Goal: Task Accomplishment & Management: Manage account settings

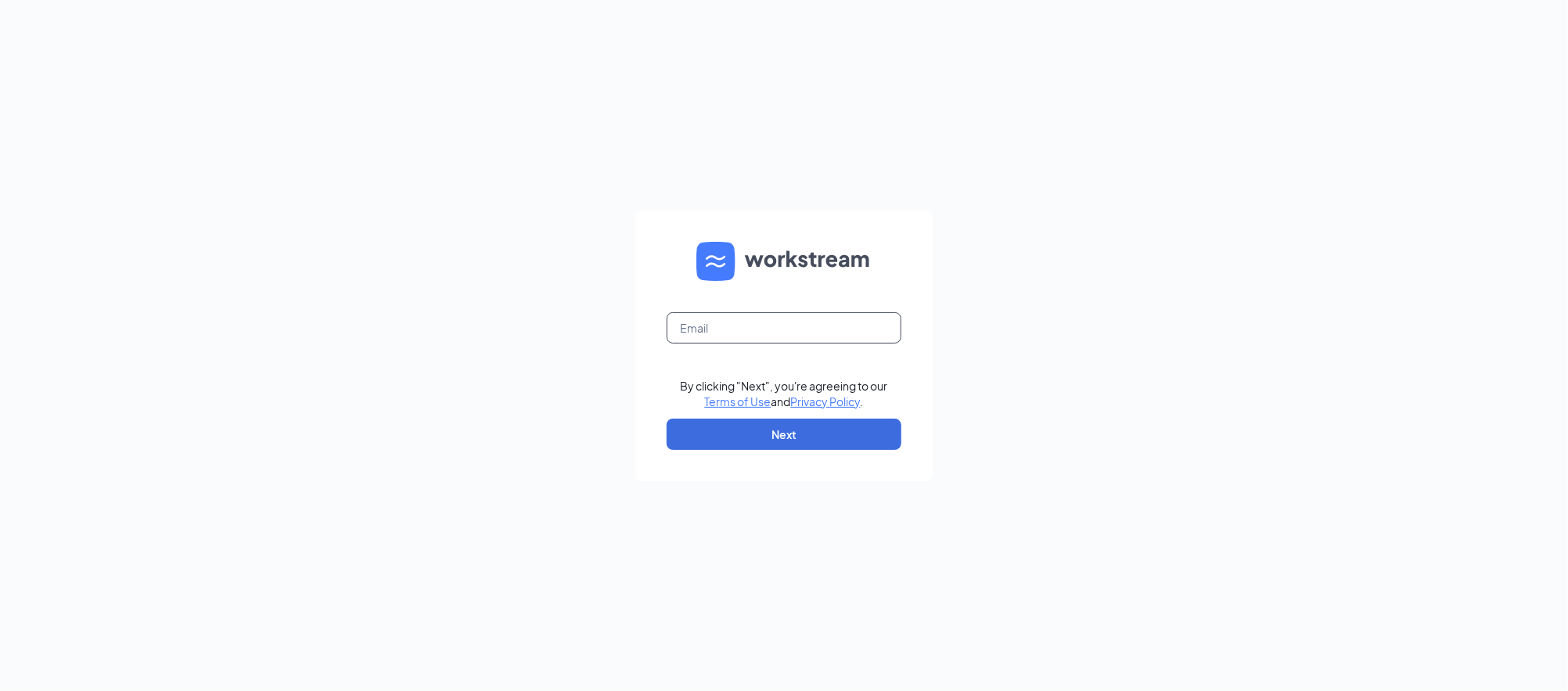
click at [803, 314] on input "text" at bounding box center [784, 328] width 235 height 31
type input "[DOMAIN_NAME][EMAIL_ADDRESS][DOMAIN_NAME]"
click at [774, 445] on button "Next" at bounding box center [784, 434] width 235 height 31
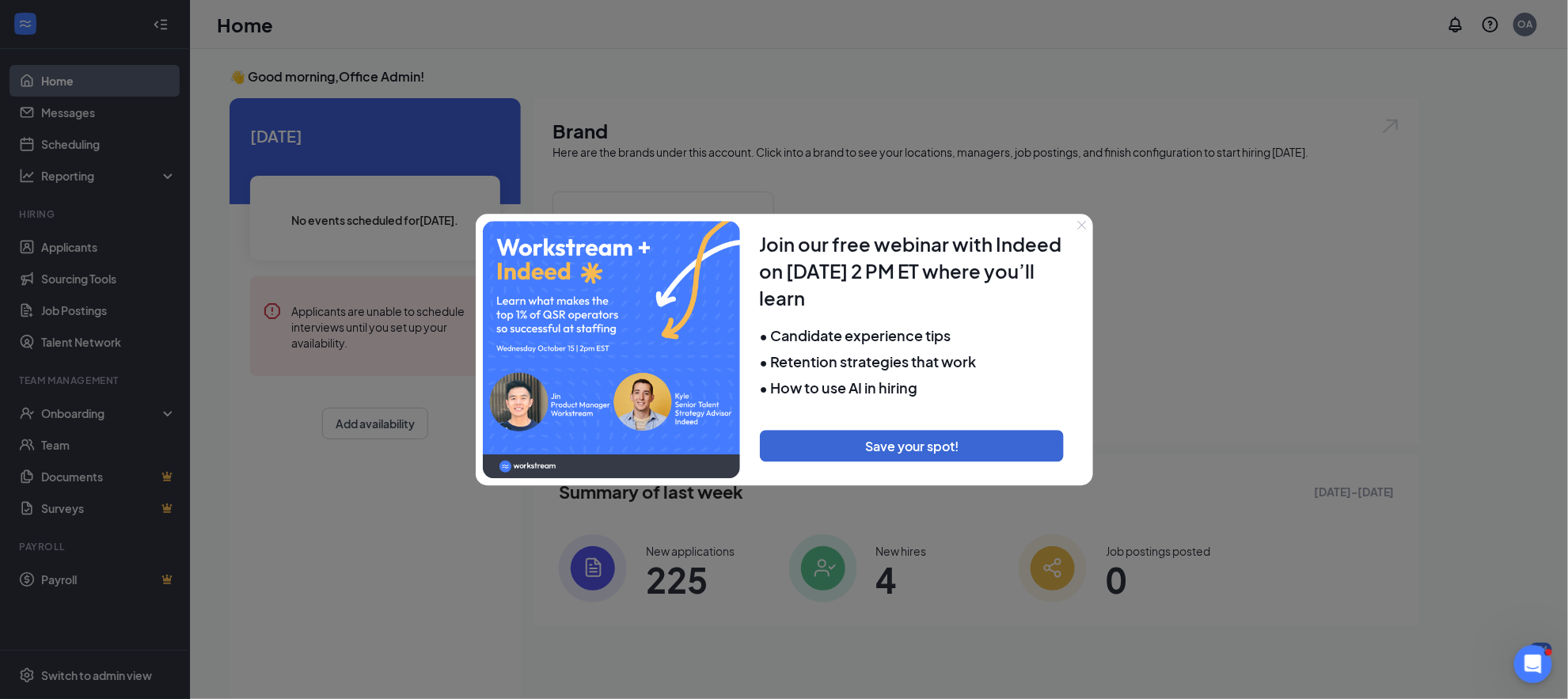
click at [823, 144] on div at bounding box center [784, 349] width 1568 height 699
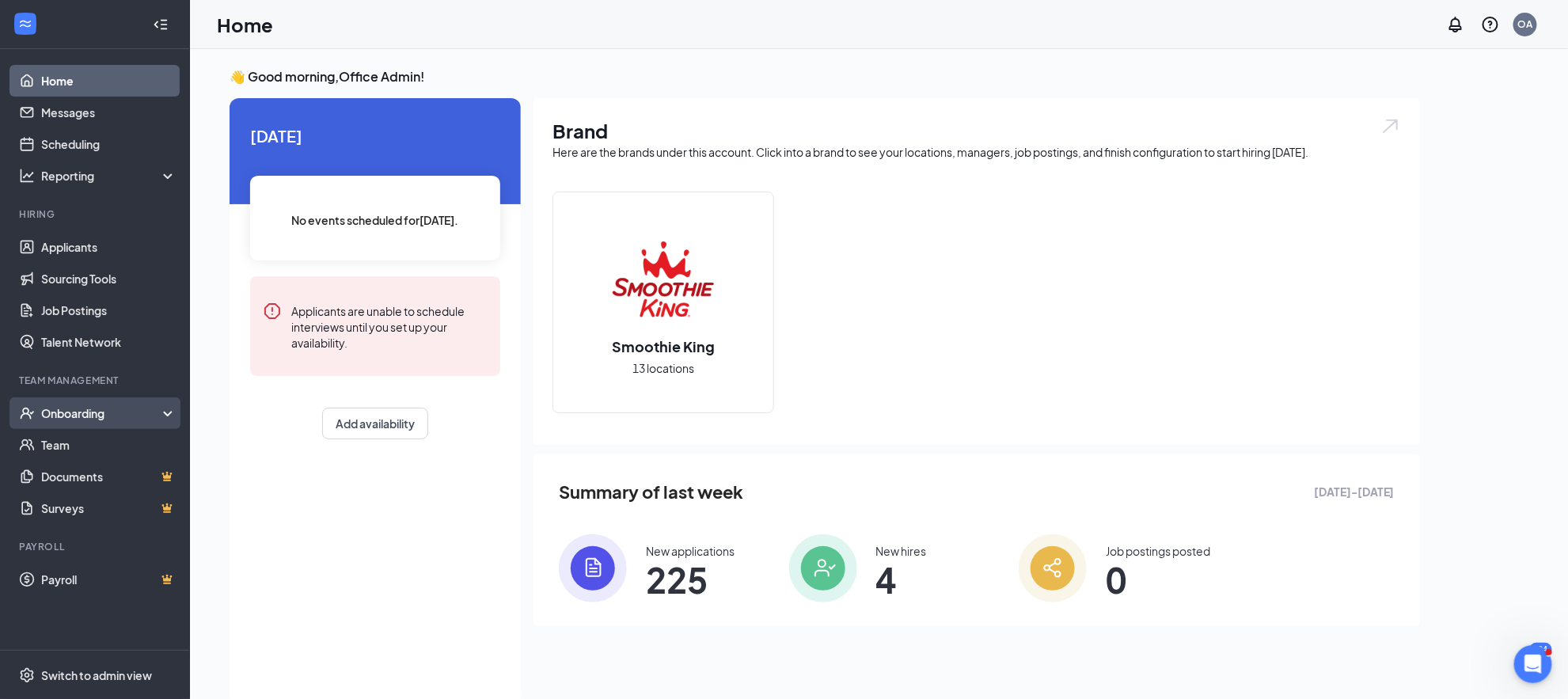
click at [57, 404] on div "Onboarding" at bounding box center [95, 413] width 190 height 32
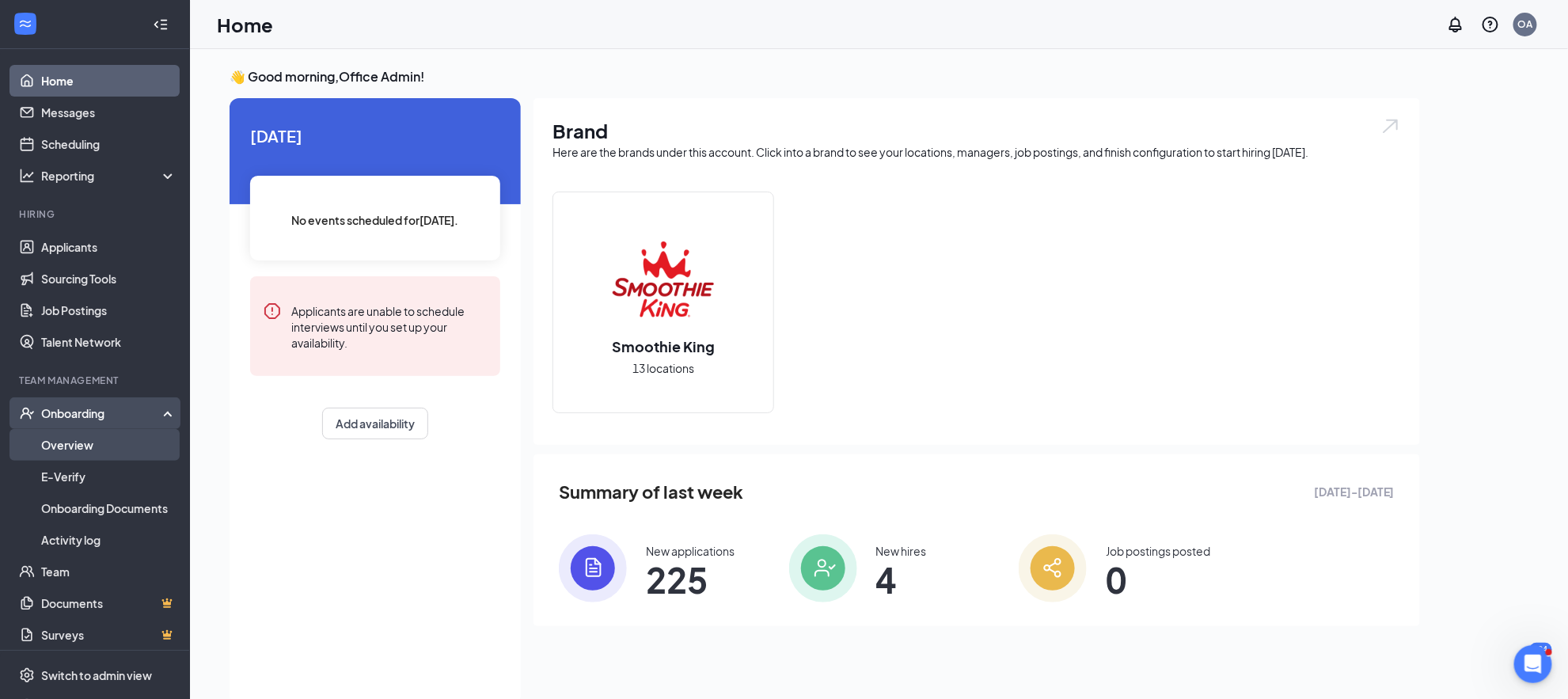
click at [69, 454] on link "Overview" at bounding box center [109, 445] width 136 height 32
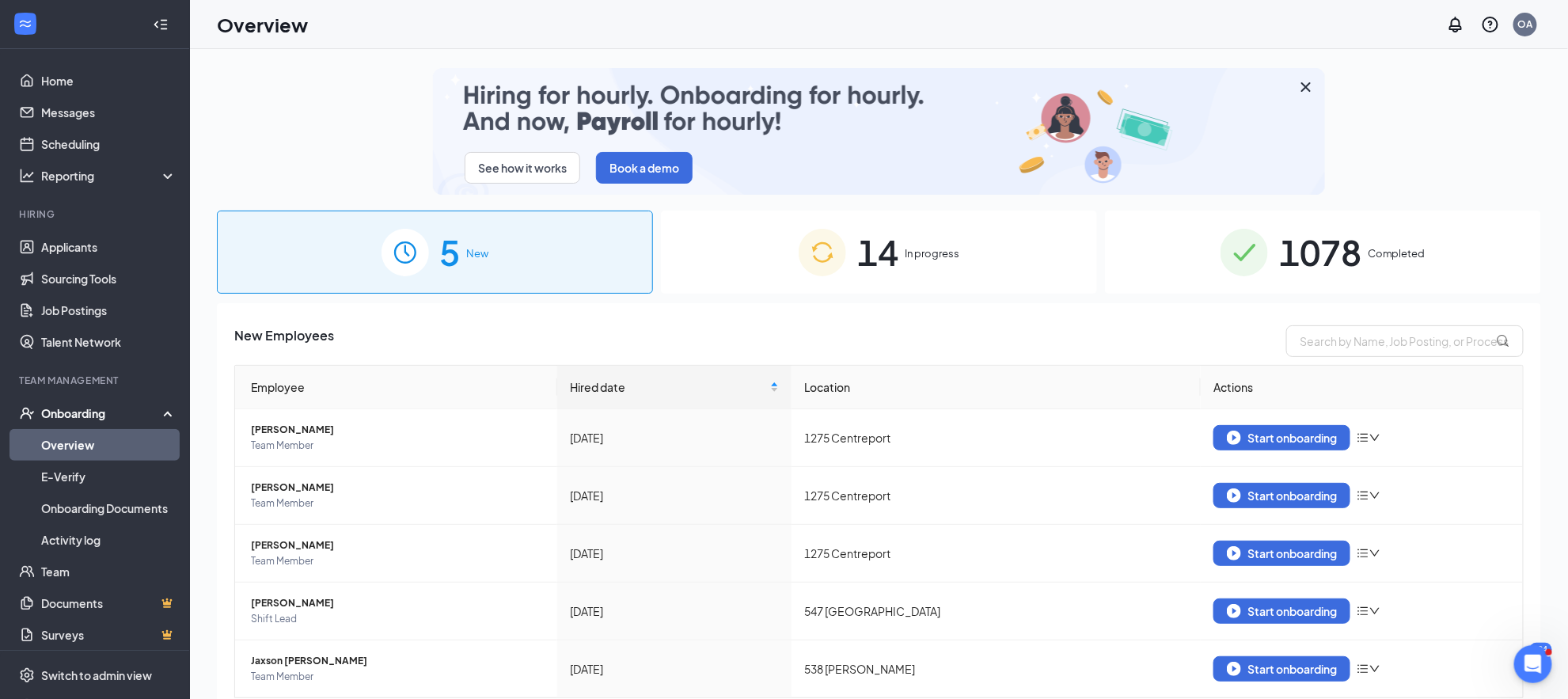
click at [929, 285] on div "14 In progress" at bounding box center [879, 252] width 436 height 83
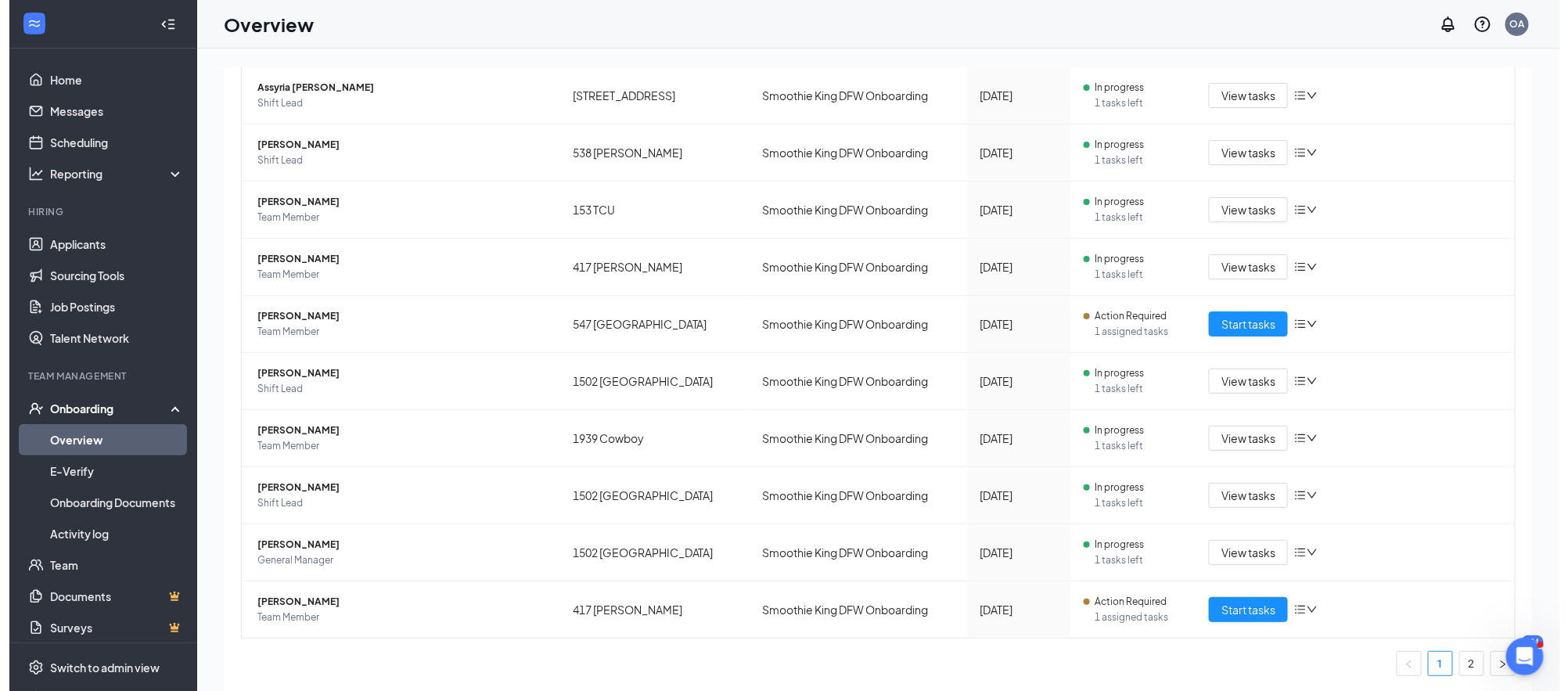
scroll to position [332, 0]
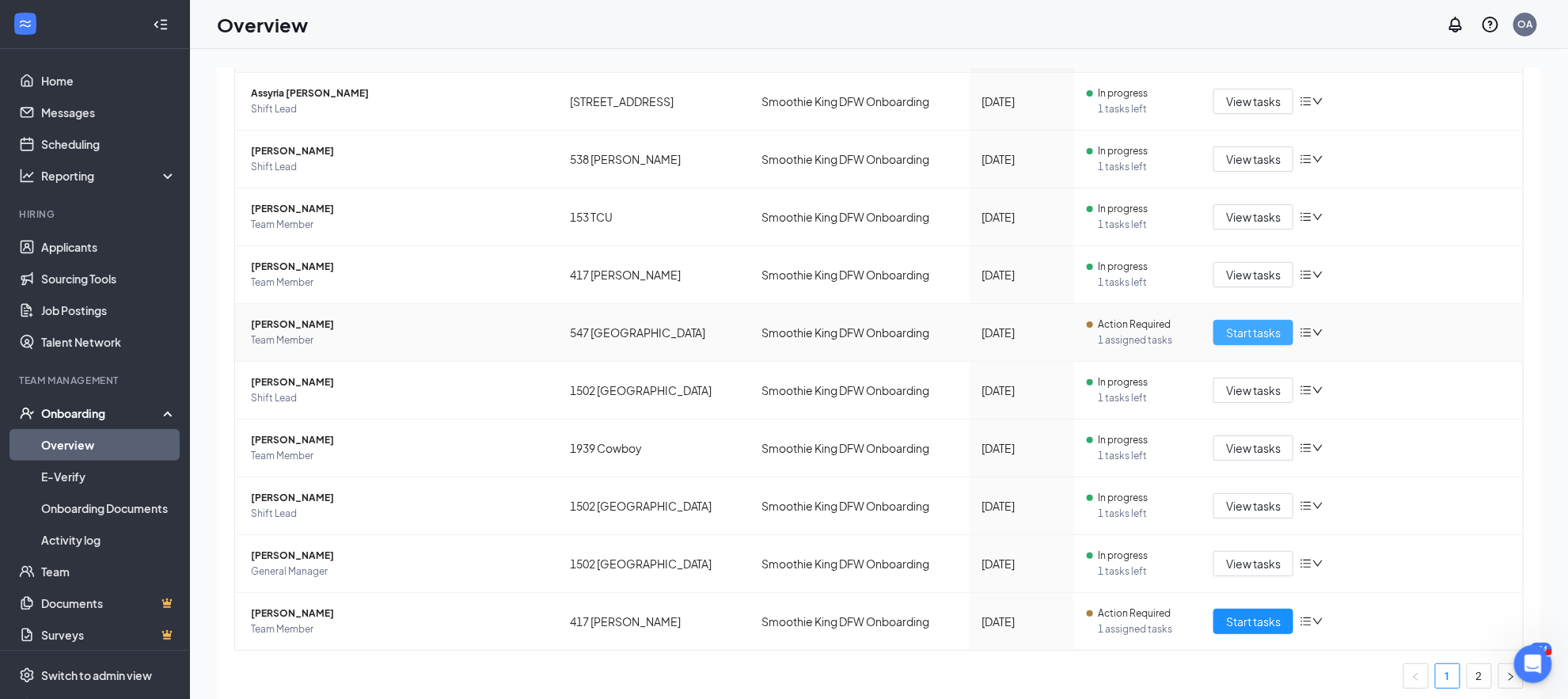
click at [1227, 336] on span "Start tasks" at bounding box center [1253, 333] width 55 height 18
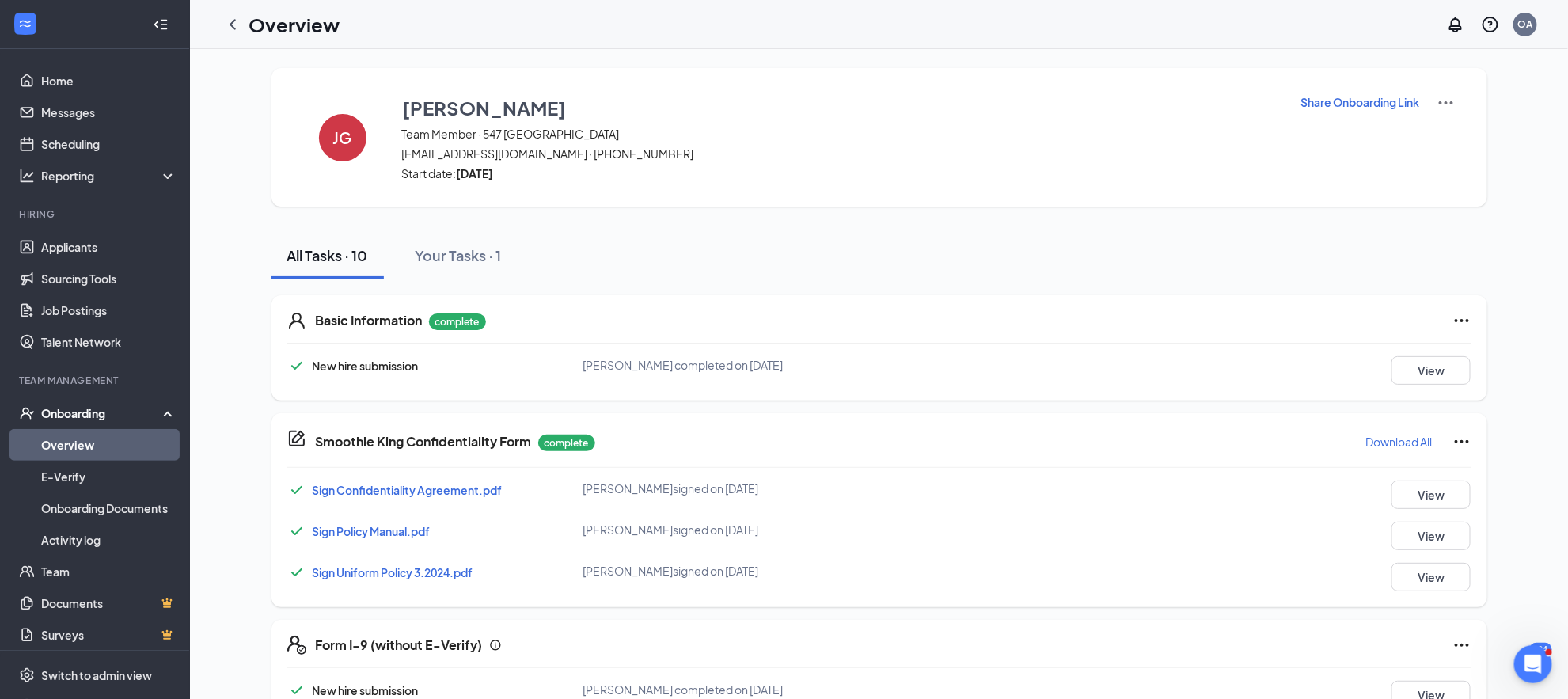
click at [1345, 107] on p "Share Onboarding Link" at bounding box center [1361, 102] width 119 height 16
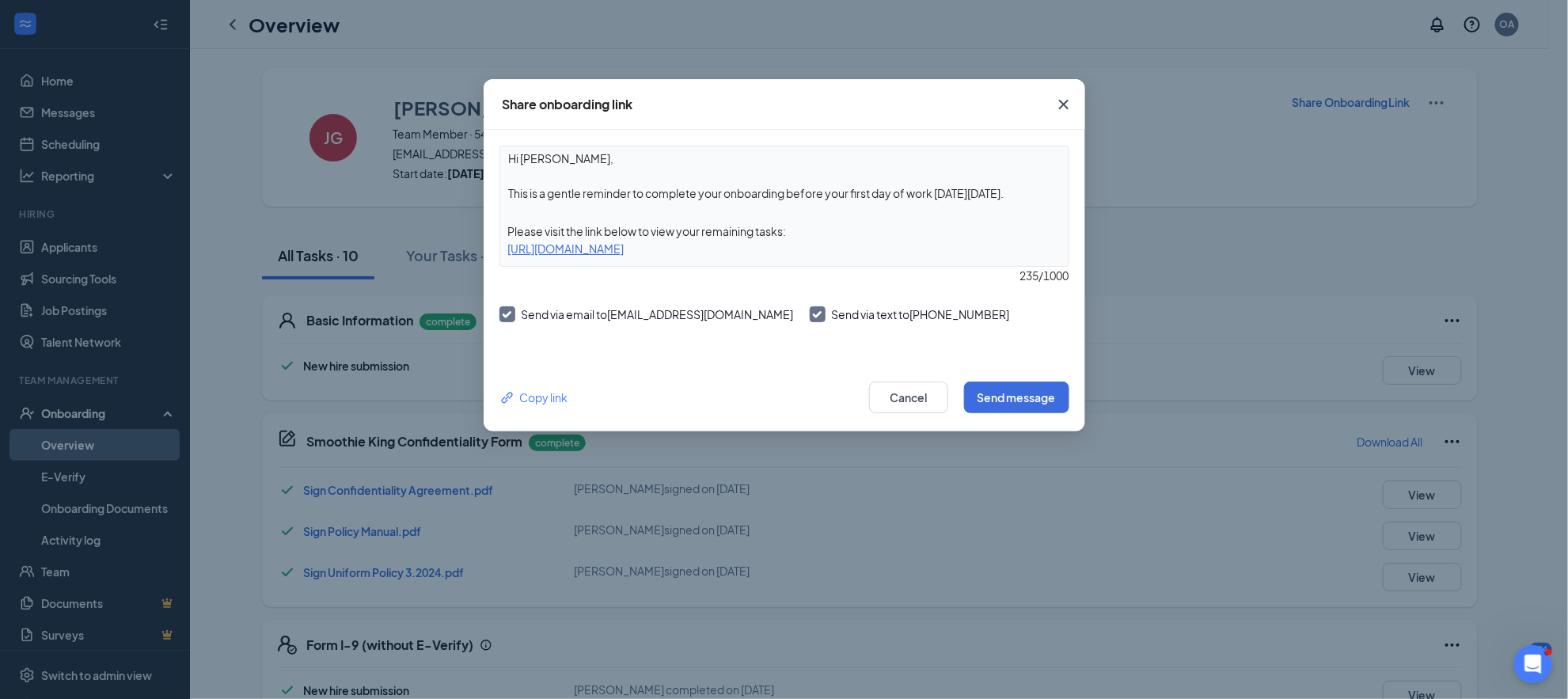
drag, startPoint x: 1016, startPoint y: 191, endPoint x: 784, endPoint y: 202, distance: 232.3
click at [784, 202] on textarea "Hi Jayden, This is a gentle reminder to complete your onboarding before your fi…" at bounding box center [784, 175] width 568 height 58
type textarea "Hi Jayden, This is a gentle reminder to complete your onboarding"
click at [997, 404] on button "Send message" at bounding box center [1017, 398] width 105 height 32
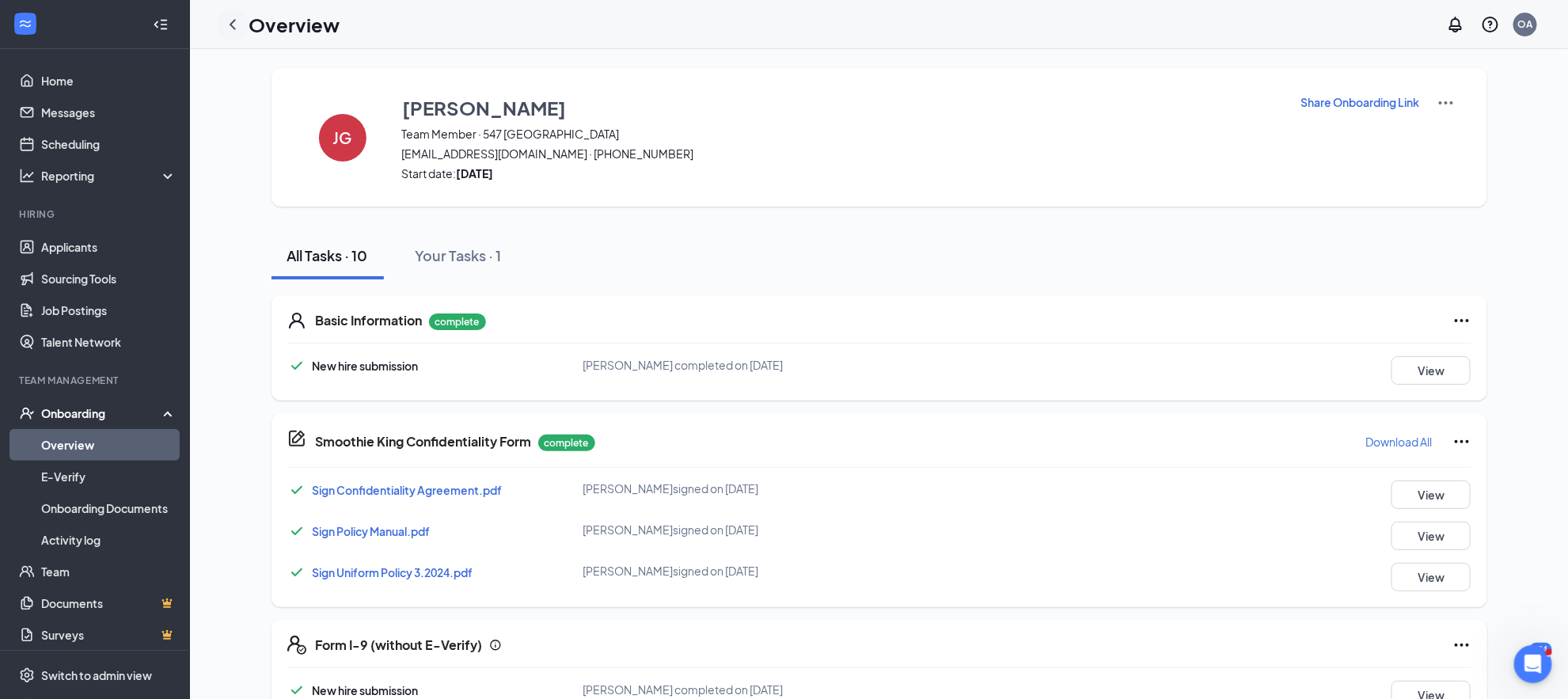
click at [235, 34] on div at bounding box center [233, 25] width 32 height 32
click at [235, 23] on icon "ChevronLeft" at bounding box center [232, 24] width 19 height 19
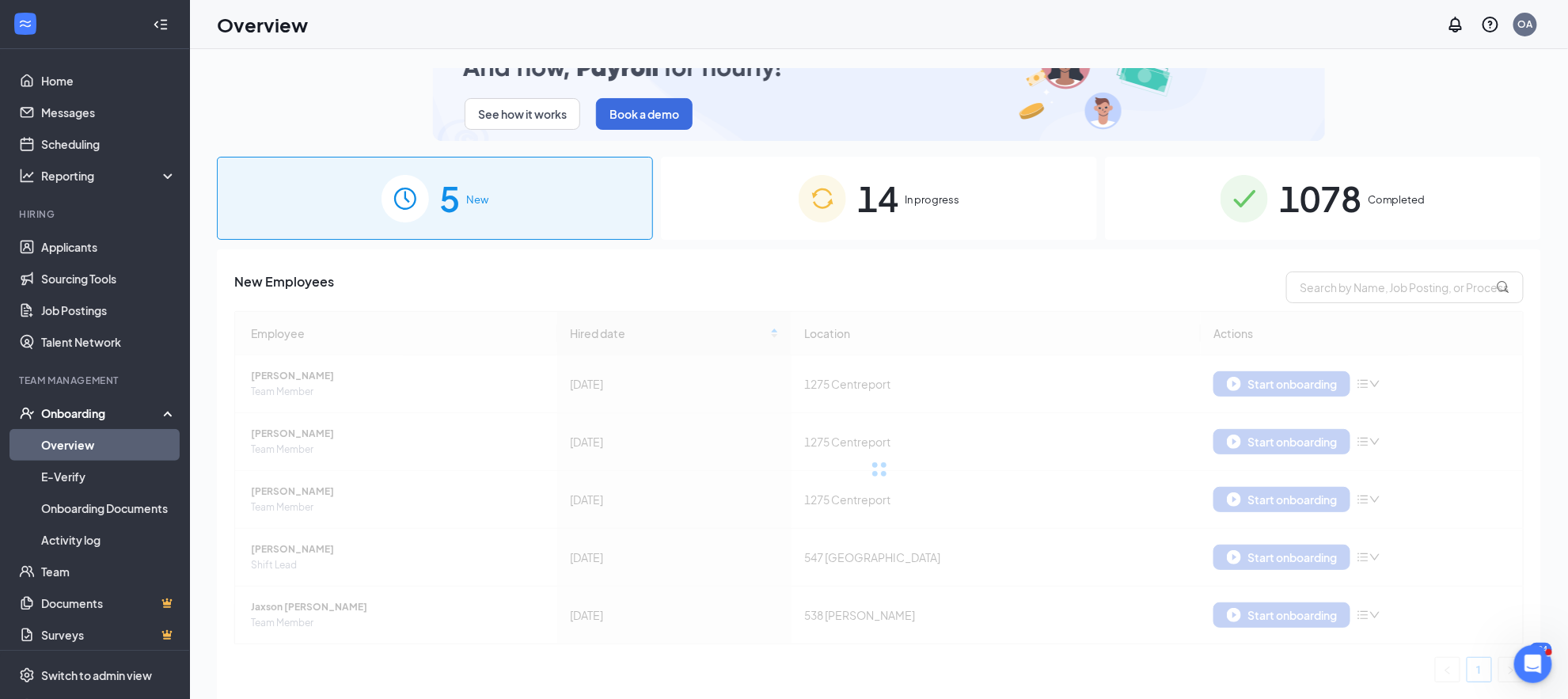
scroll to position [53, 0]
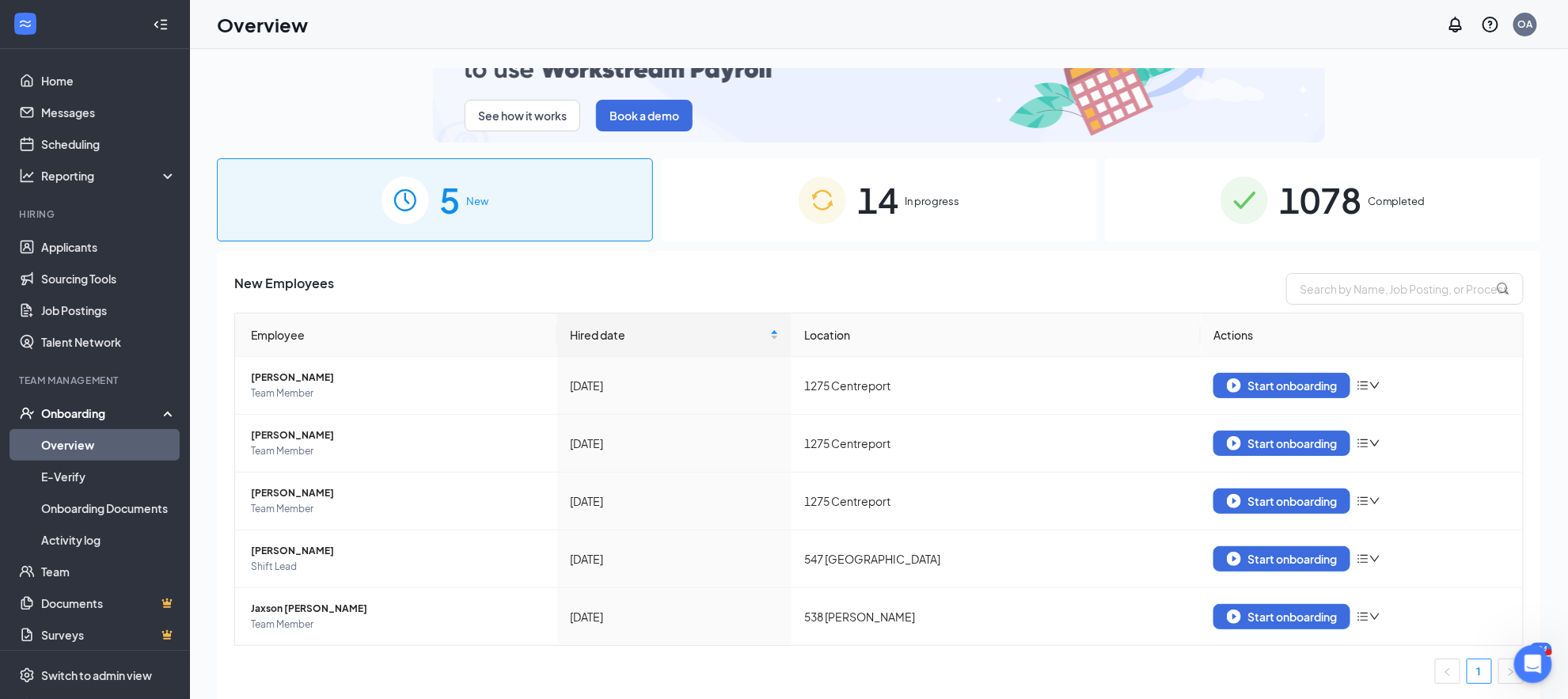
click at [860, 163] on div "14 In progress" at bounding box center [879, 200] width 436 height 83
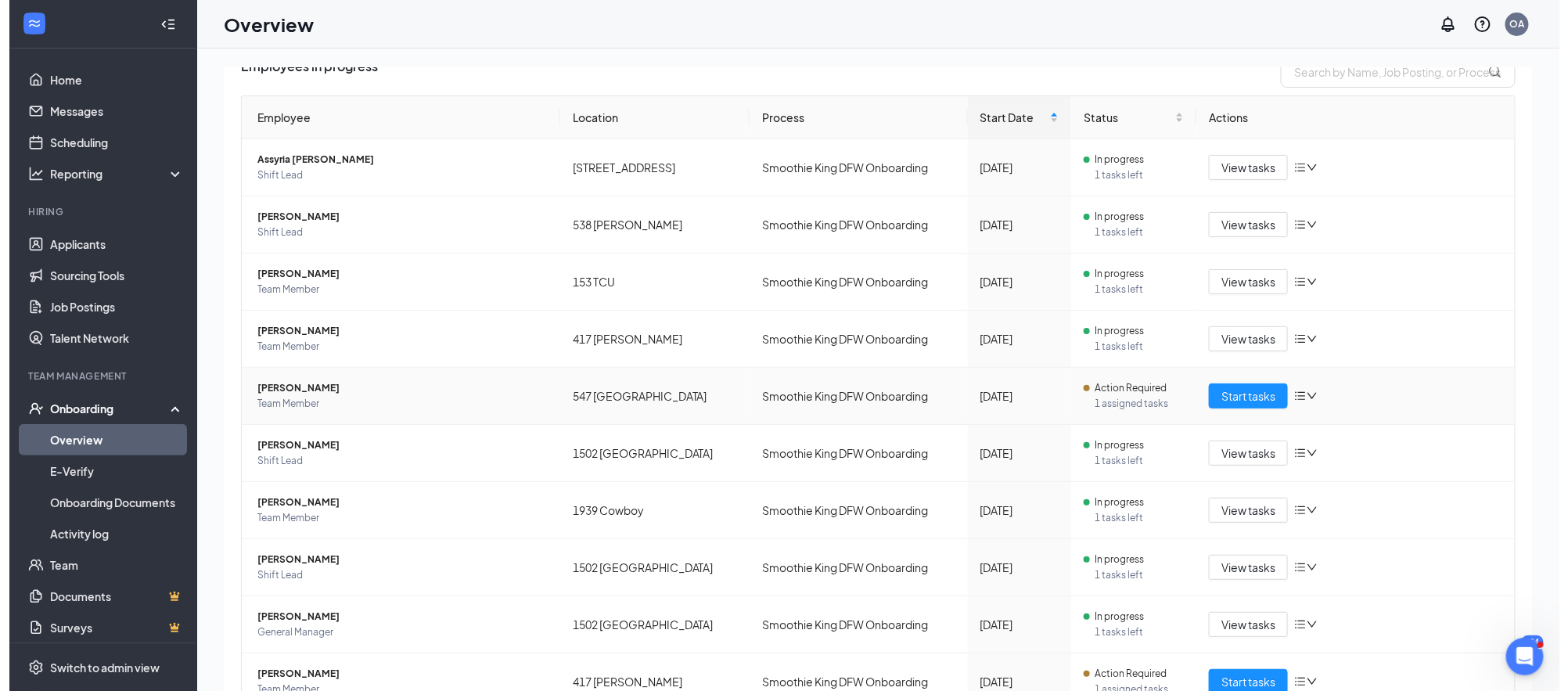
scroll to position [337, 0]
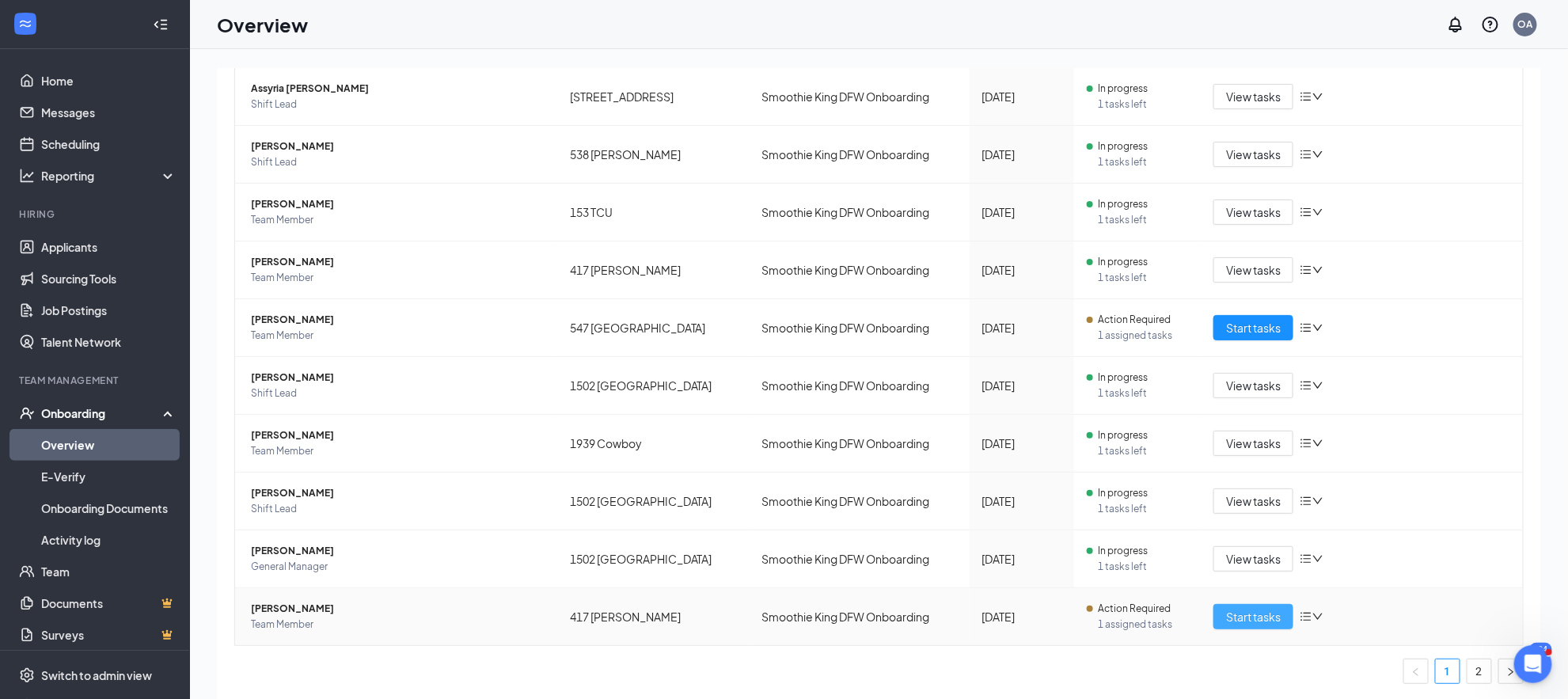
click at [1230, 611] on span "Start tasks" at bounding box center [1253, 617] width 55 height 18
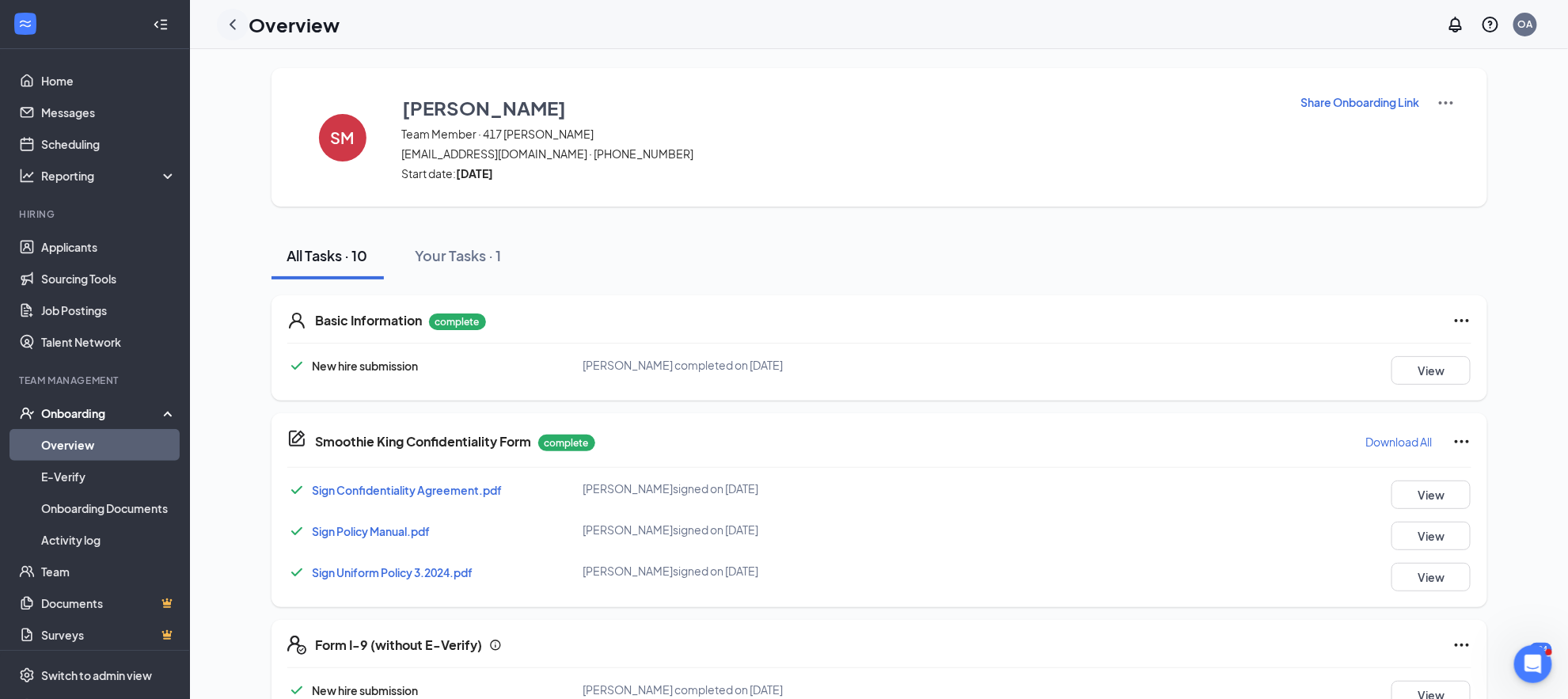
click at [230, 25] on icon "ChevronLeft" at bounding box center [233, 24] width 6 height 10
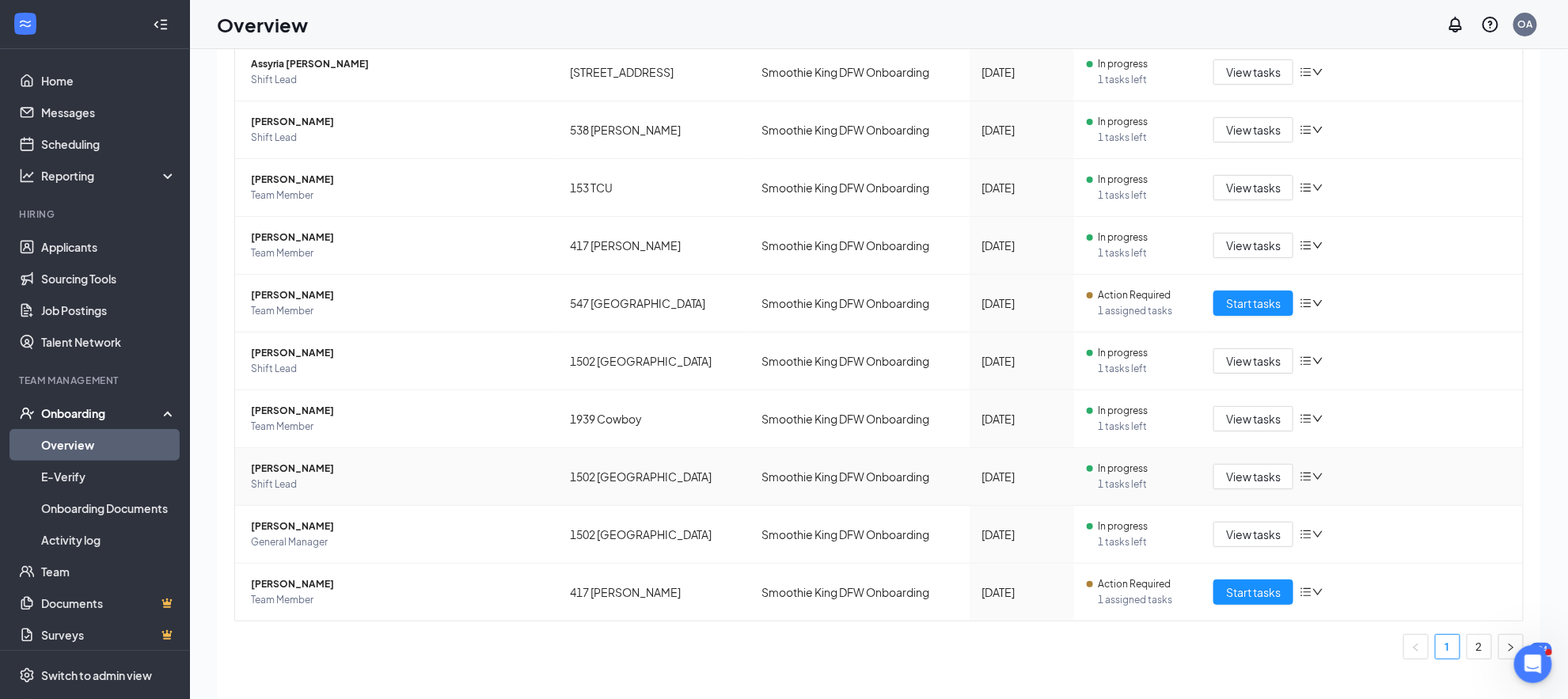
scroll to position [32, 0]
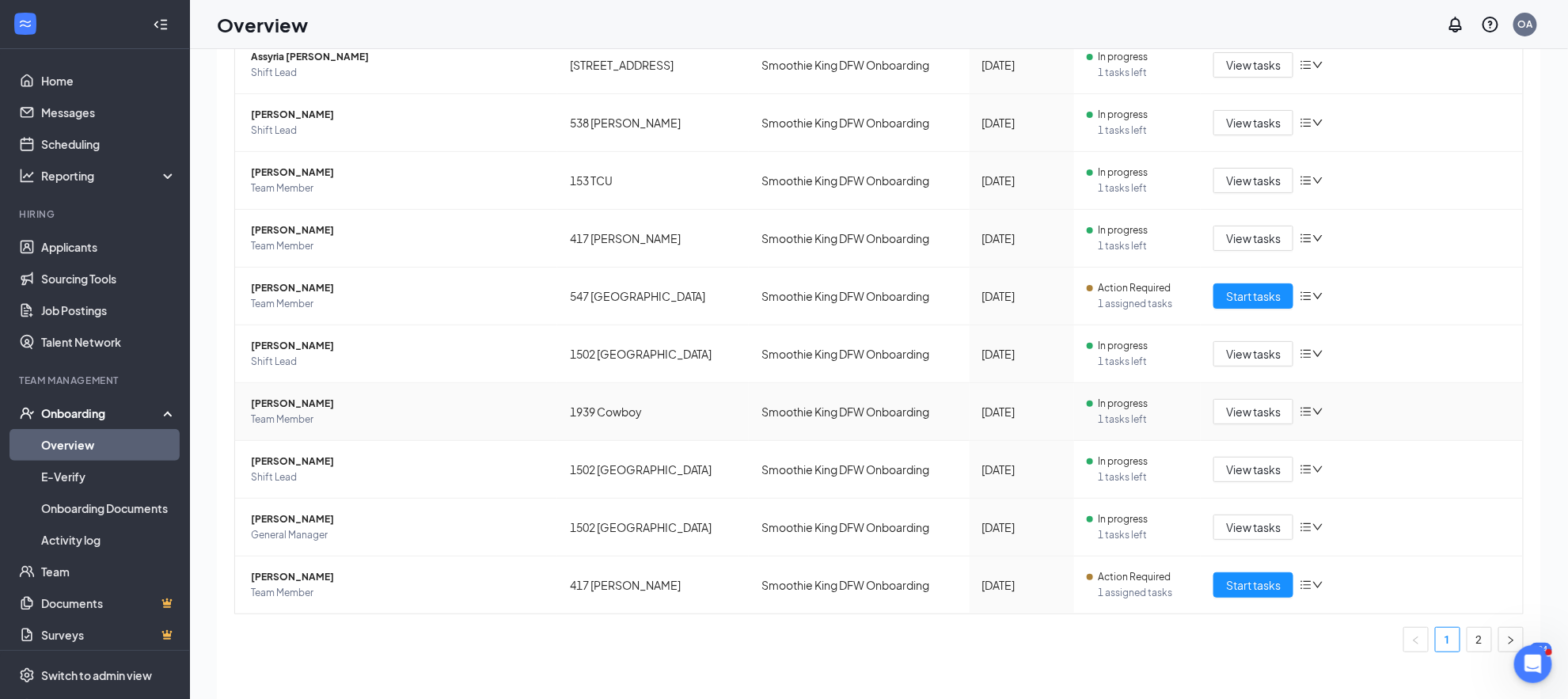
click at [1316, 408] on div "View tasks" at bounding box center [1361, 411] width 296 height 26
click at [1312, 408] on icon "down" at bounding box center [1317, 411] width 11 height 11
click at [1363, 505] on div "Remove from onboarding" at bounding box center [1382, 513] width 170 height 16
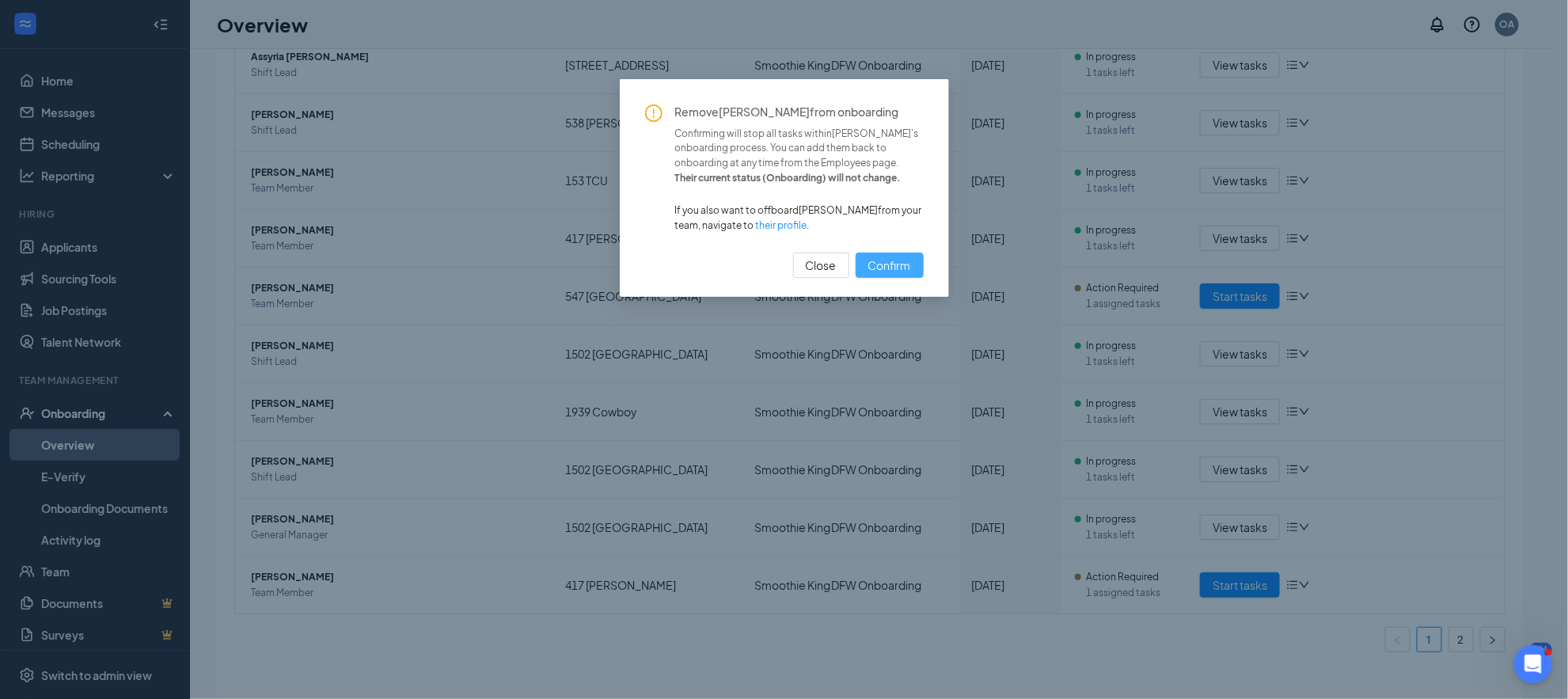
click at [902, 260] on span "Confirm" at bounding box center [889, 266] width 43 height 18
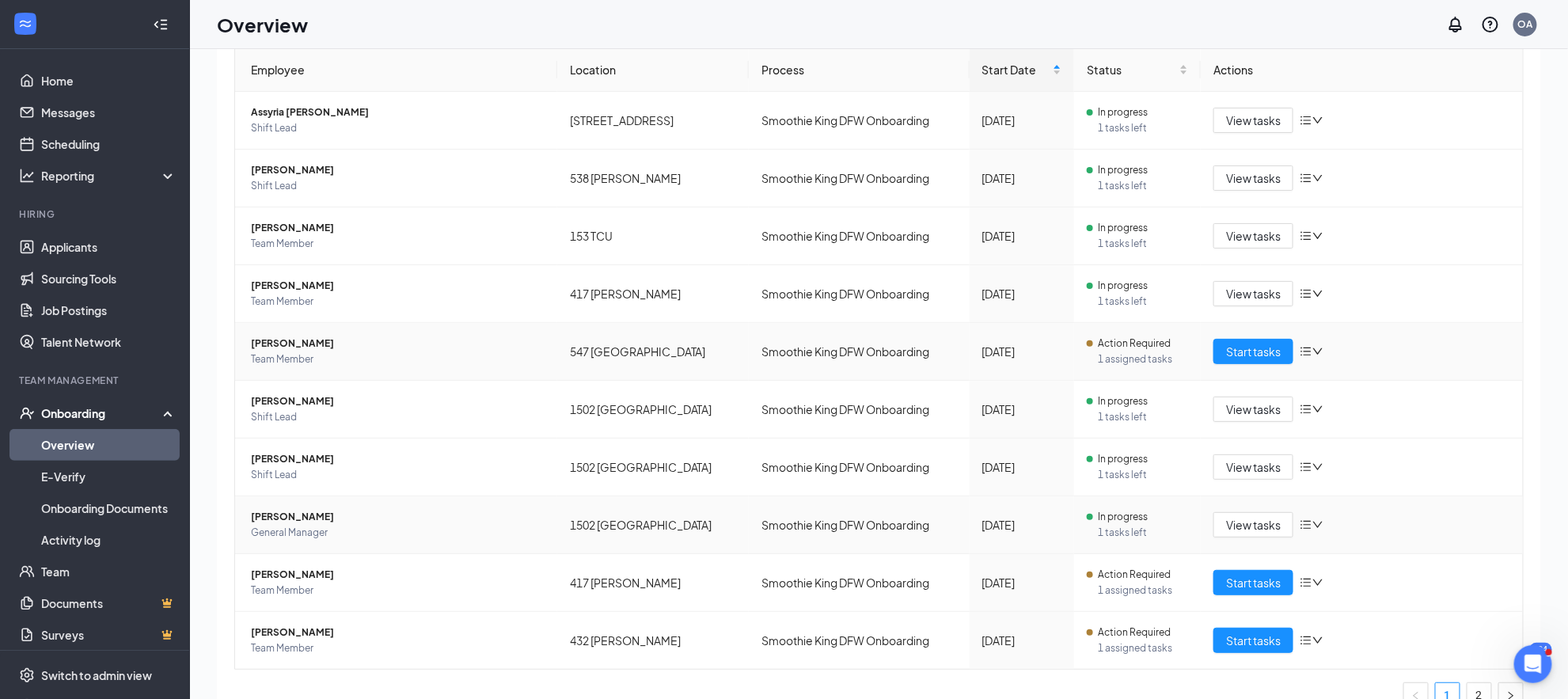
scroll to position [294, 0]
